Goal: Transaction & Acquisition: Purchase product/service

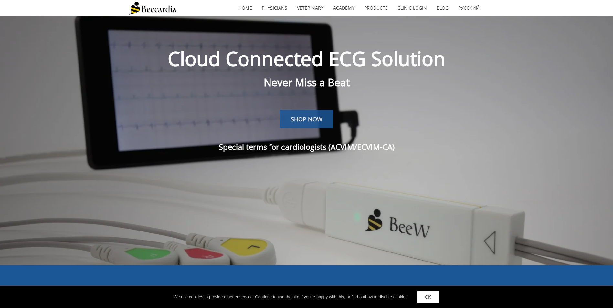
click at [302, 116] on span "SHOP NOW" at bounding box center [307, 119] width 32 height 8
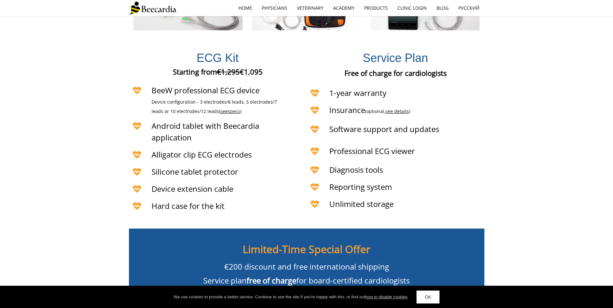
scroll to position [1533, 0]
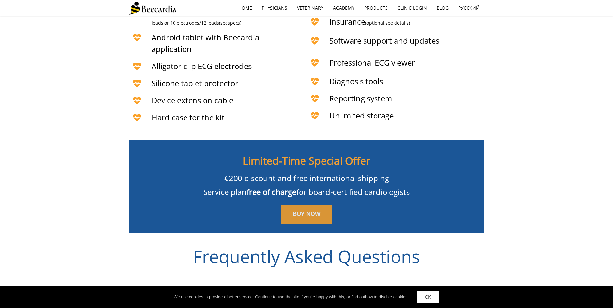
click at [302, 211] on span "BUY NOW" at bounding box center [306, 214] width 28 height 6
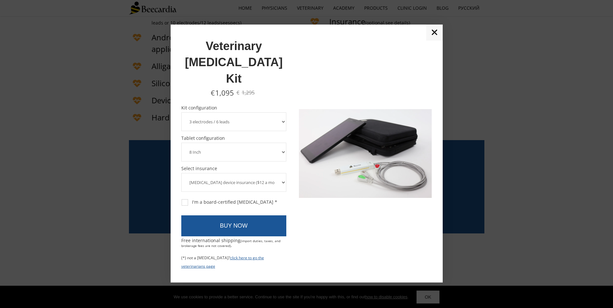
click at [276, 112] on select "3 electrodes / 6 leads 5 electrodes / 7 leads 10 electrodes / 12 leads" at bounding box center [233, 121] width 105 height 19
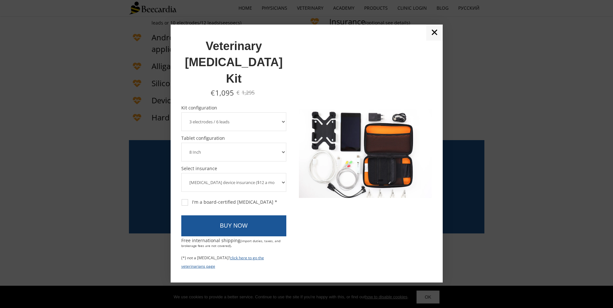
select select "10 electrodes / 12 leads"
click at [181, 112] on select "3 electrodes / 6 leads 5 electrodes / 7 leads 10 electrodes / 12 leads" at bounding box center [233, 121] width 105 height 19
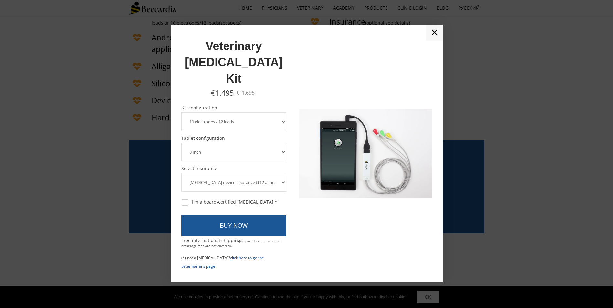
click at [274, 143] on select "8 Inch 10 Inch" at bounding box center [233, 152] width 105 height 19
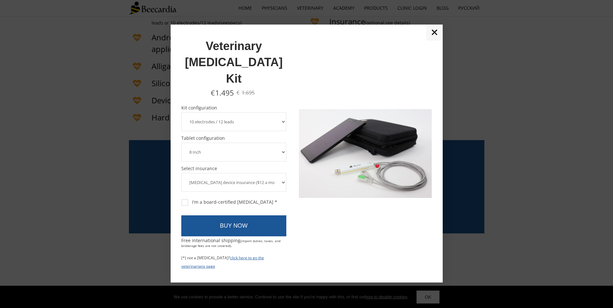
select select "10 Inch"
click at [181, 143] on select "8 Inch 10 Inch" at bounding box center [233, 152] width 105 height 19
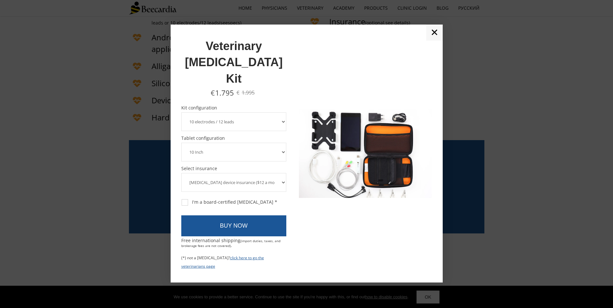
click at [283, 143] on select "8 Inch 10 Inch" at bounding box center [233, 152] width 105 height 19
click at [287, 173] on div at bounding box center [292, 153] width 13 height 237
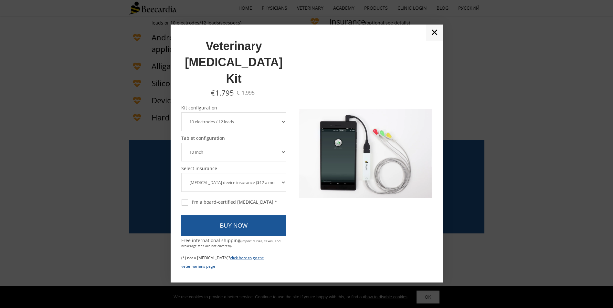
click at [283, 173] on select "ECG device insurance ($12 a month, charged annually) No insurance" at bounding box center [233, 182] width 105 height 19
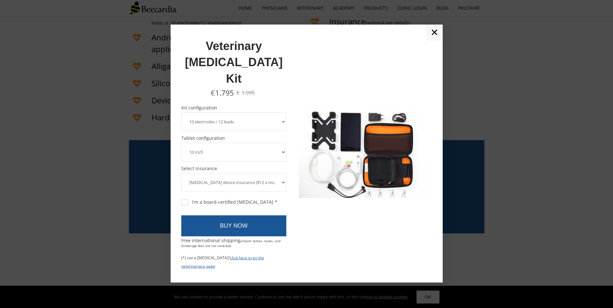
click at [284, 173] on select "ECG device insurance ($12 a month, charged annually) No insurance" at bounding box center [233, 182] width 105 height 19
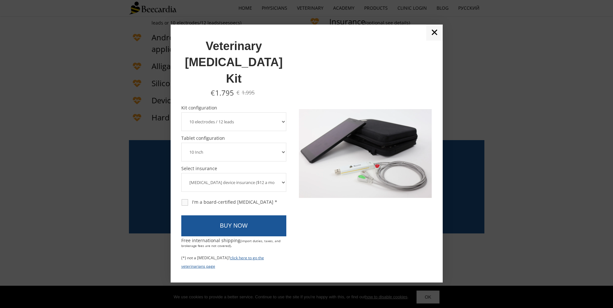
click at [232, 199] on div "I'm a board-certified cardiologist *" at bounding box center [230, 202] width 96 height 6
click at [181, 199] on input "I'm a board-certified cardiologist *" at bounding box center [181, 199] width 0 height 0
checkbox input "true"
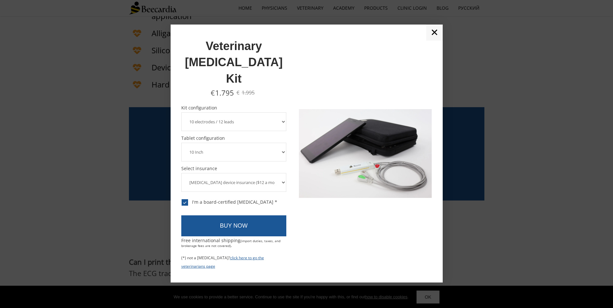
scroll to position [1597, 0]
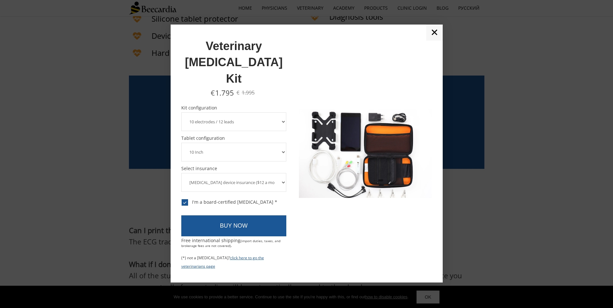
drag, startPoint x: 331, startPoint y: 49, endPoint x: 436, endPoint y: 49, distance: 105.0
click at [302, 49] on div "✕ Veterinary ECG Kit € 1.795 € 1.995 $1,195 $1,395 $1,495 $1,695 Kit configurat…" at bounding box center [307, 154] width 272 height 258
click at [273, 173] on select "ECG device insurance ($12 a month, charged annually) No insurance" at bounding box center [233, 182] width 105 height 19
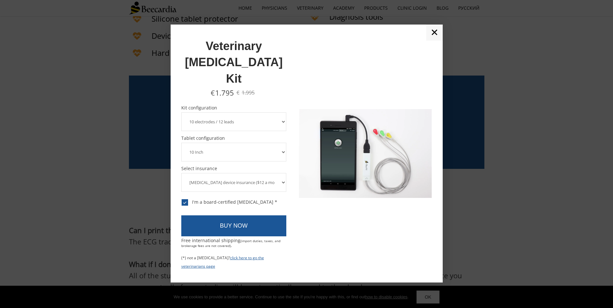
click at [181, 173] on select "ECG device insurance ($12 a month, charged annually) No insurance" at bounding box center [233, 182] width 105 height 19
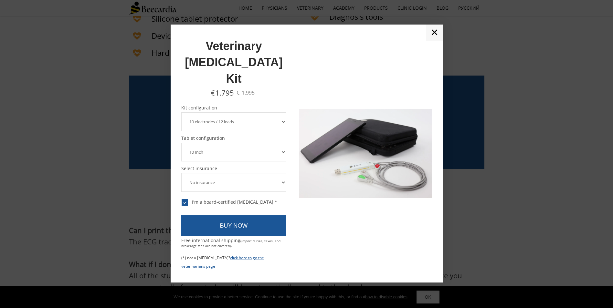
click at [269, 173] on select "ECG device insurance ($12 a month, charged annually) No insurance" at bounding box center [233, 182] width 105 height 19
select select "ECG device insurance ($12 a month, charged annually)"
click at [181, 173] on select "ECG device insurance ($12 a month, charged annually) No insurance" at bounding box center [233, 182] width 105 height 19
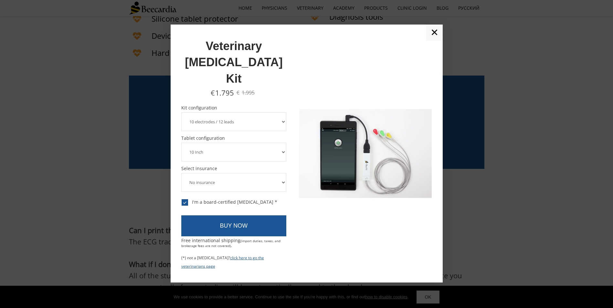
click at [183, 199] on div "I'm a board-certified cardiologist *" at bounding box center [230, 202] width 96 height 6
click at [181, 199] on input "I'm a board-certified cardiologist *" at bounding box center [181, 199] width 0 height 0
drag, startPoint x: 338, startPoint y: 229, endPoint x: 316, endPoint y: 221, distance: 23.9
click at [302, 229] on div at bounding box center [365, 153] width 133 height 237
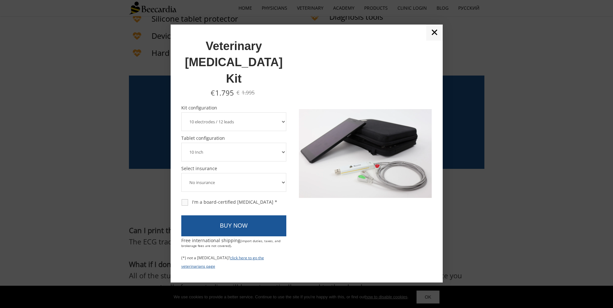
click at [201, 199] on div "I'm a board-certified cardiologist *" at bounding box center [230, 202] width 96 height 6
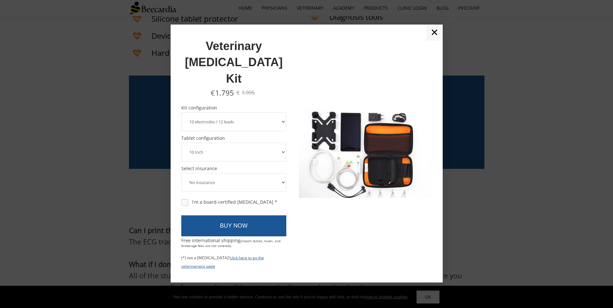
drag, startPoint x: 201, startPoint y: 184, endPoint x: 182, endPoint y: 188, distance: 19.6
click at [182, 199] on div "I'm a board-certified cardiologist *" at bounding box center [230, 202] width 96 height 6
click at [181, 199] on input "I'm a board-certified cardiologist *" at bounding box center [181, 199] width 0 height 0
checkbox input "true"
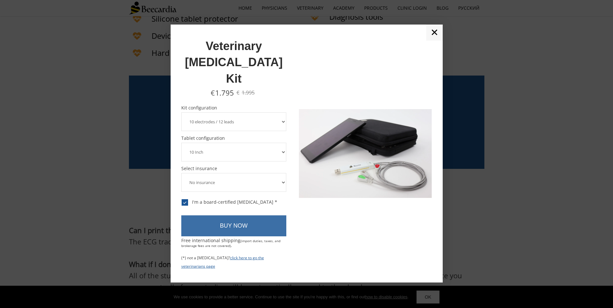
click at [234, 215] on link "BUY NOW" at bounding box center [233, 225] width 105 height 21
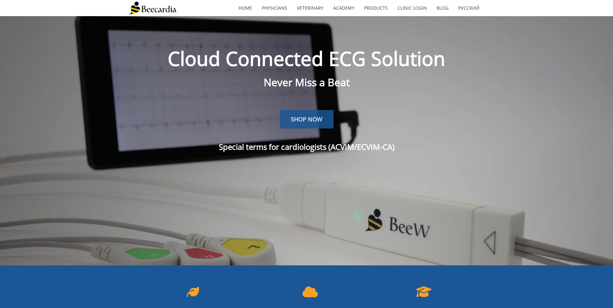
click at [311, 121] on span "SHOP NOW" at bounding box center [307, 119] width 32 height 8
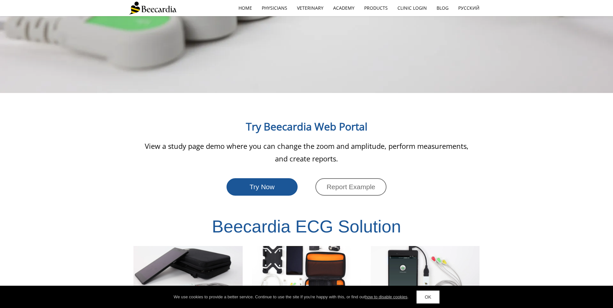
scroll to position [1067, 0]
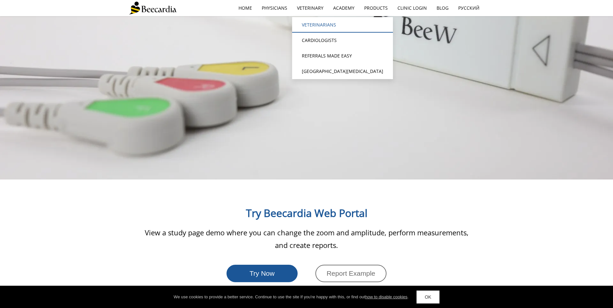
click at [305, 21] on link "Veterinarians" at bounding box center [342, 25] width 101 height 16
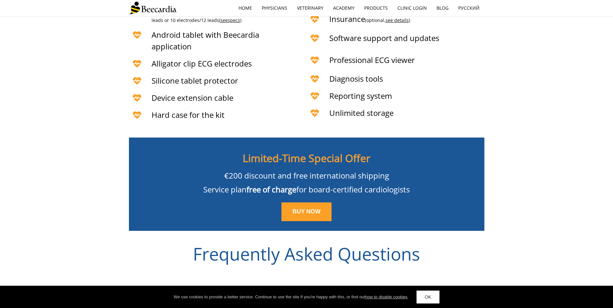
scroll to position [1519, 0]
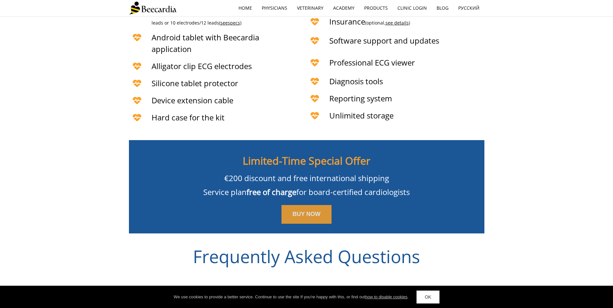
click at [299, 211] on span "BUY NOW" at bounding box center [306, 214] width 28 height 6
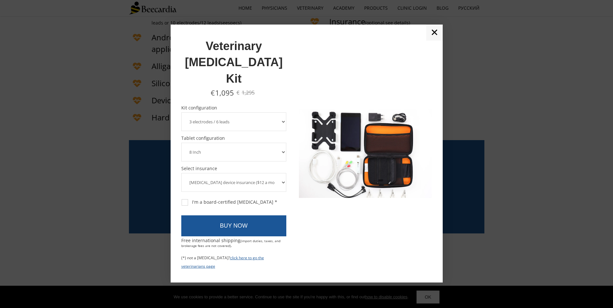
click at [278, 112] on select "3 electrodes / 6 leads 5 electrodes / 7 leads 10 electrodes / 12 leads" at bounding box center [233, 121] width 105 height 19
select select "10 electrodes / 12 leads"
click at [181, 112] on select "3 electrodes / 6 leads 5 electrodes / 7 leads 10 electrodes / 12 leads" at bounding box center [233, 121] width 105 height 19
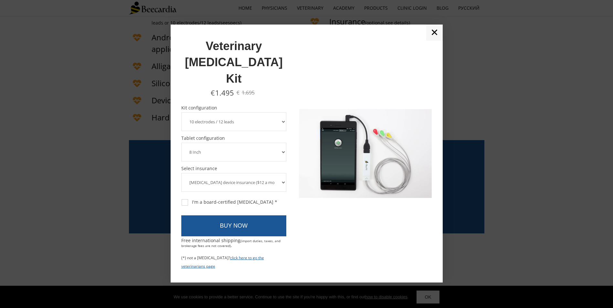
click at [278, 143] on select "8 Inch 10 Inch" at bounding box center [233, 152] width 105 height 19
select select "10 Inch"
click at [181, 143] on select "8 Inch 10 Inch" at bounding box center [233, 152] width 105 height 19
click at [277, 173] on select "ECG device insurance ($12 a month, charged annually) No insurance" at bounding box center [233, 182] width 105 height 19
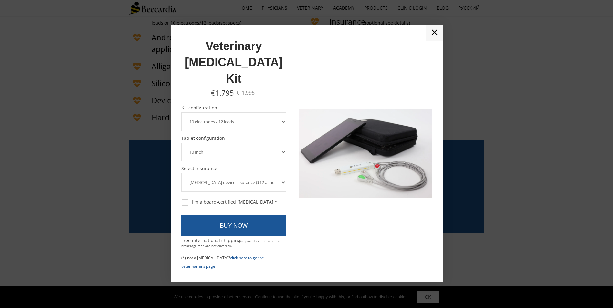
click at [277, 173] on select "ECG device insurance ($12 a month, charged annually) No insurance" at bounding box center [233, 182] width 105 height 19
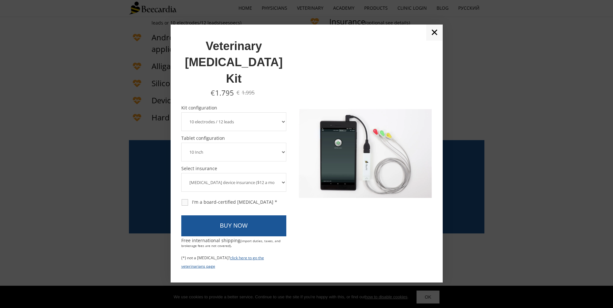
click at [187, 199] on div "I'm a board-certified cardiologist *" at bounding box center [230, 202] width 96 height 6
click at [181, 199] on input "I'm a board-certified cardiologist *" at bounding box center [181, 199] width 0 height 0
checkbox input "true"
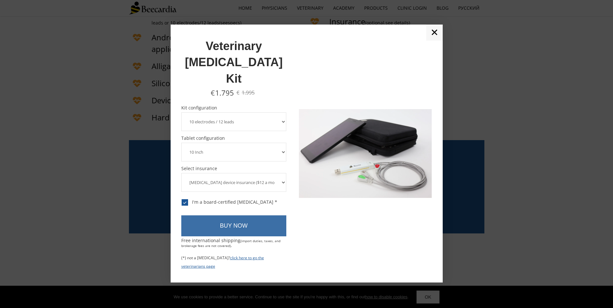
click at [224, 215] on link "BUY NOW" at bounding box center [233, 225] width 105 height 21
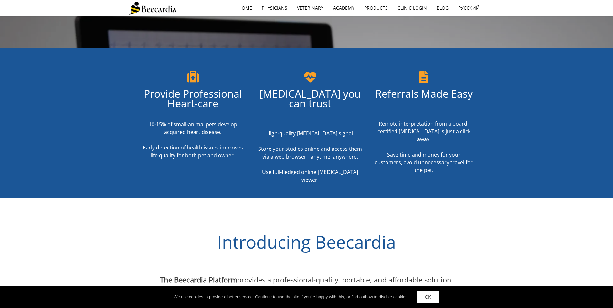
scroll to position [194, 0]
